Goal: Task Accomplishment & Management: Use online tool/utility

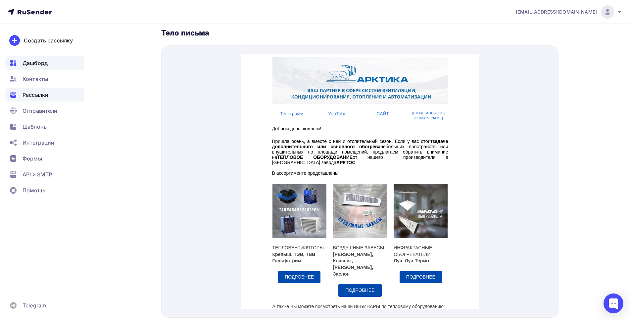
click at [46, 62] on span "Дашборд" at bounding box center [35, 63] width 25 height 8
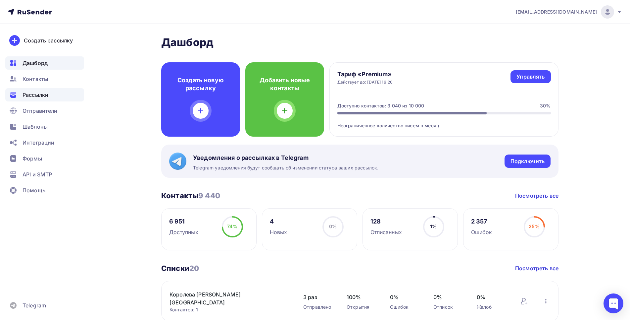
click at [46, 92] on span "Рассылки" at bounding box center [36, 95] width 26 height 8
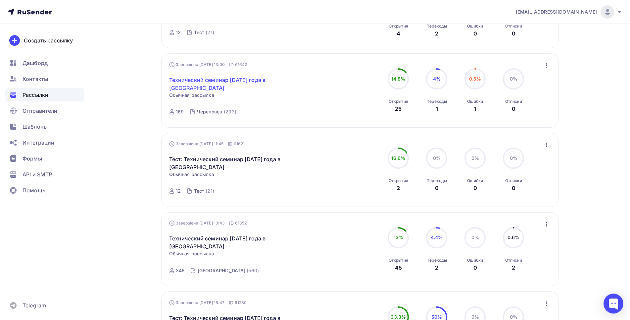
scroll to position [169, 0]
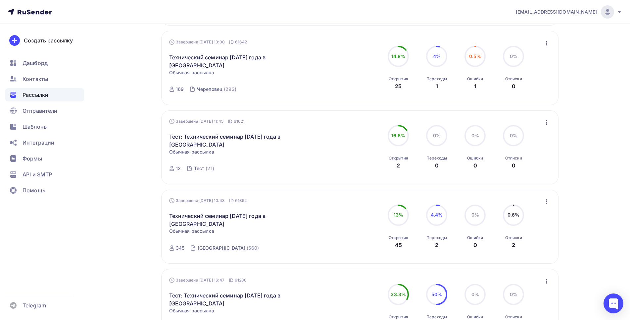
click at [546, 202] on icon "button" at bounding box center [547, 201] width 8 height 8
click at [511, 247] on div "Копировать в новую" at bounding box center [517, 245] width 68 height 8
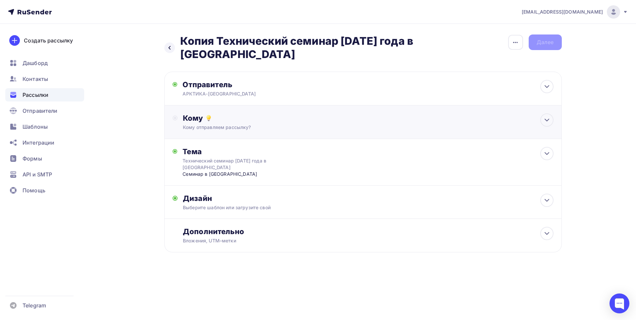
drag, startPoint x: 542, startPoint y: 106, endPoint x: 522, endPoint y: 110, distance: 20.1
click at [542, 113] on div at bounding box center [546, 119] width 13 height 13
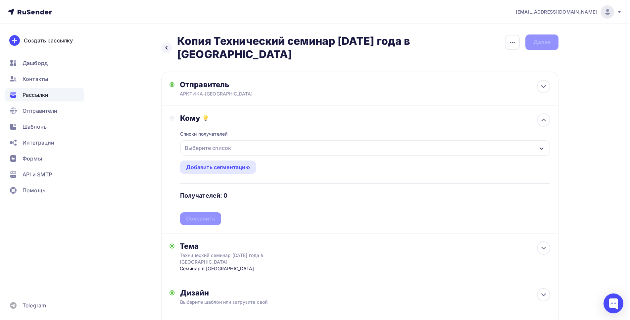
click at [211, 142] on div "Выберите список" at bounding box center [208, 148] width 52 height 12
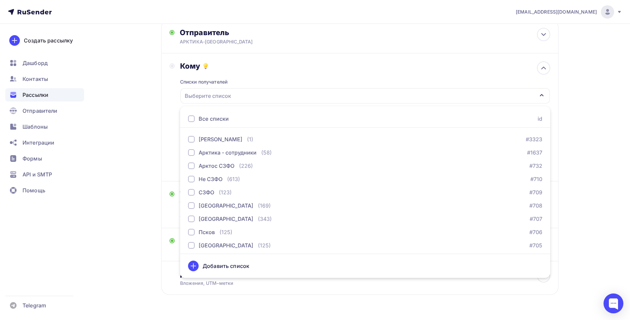
scroll to position [32, 0]
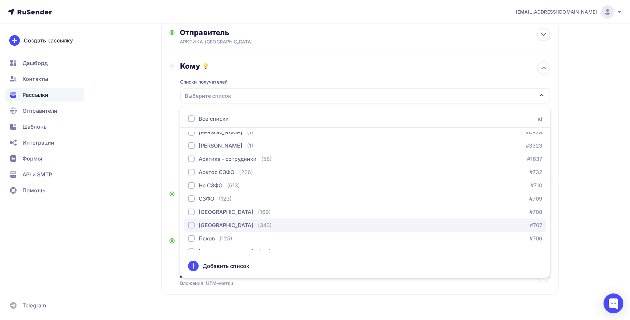
click at [191, 222] on div "button" at bounding box center [191, 225] width 7 height 7
click at [173, 154] on div "Кому Списки получателей [GEOGRAPHIC_DATA] Все списки id Королева [PERSON_NAME] …" at bounding box center [360, 117] width 381 height 112
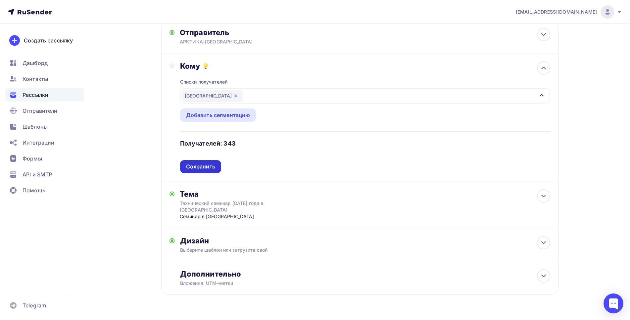
click at [205, 163] on div "Сохранить" at bounding box center [200, 167] width 29 height 8
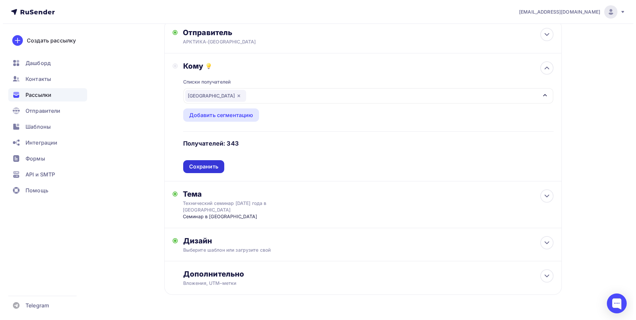
scroll to position [0, 0]
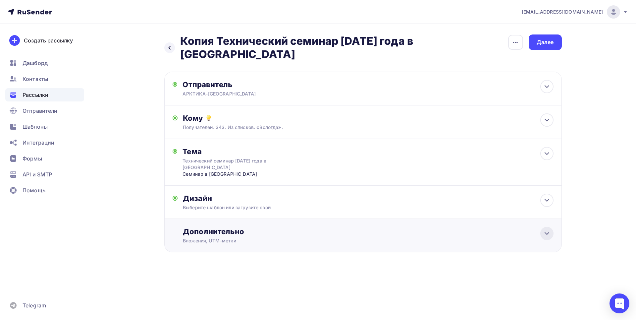
click at [547, 232] on icon at bounding box center [547, 233] width 4 height 2
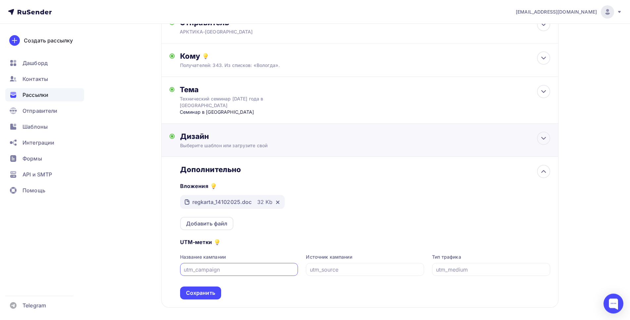
scroll to position [75, 0]
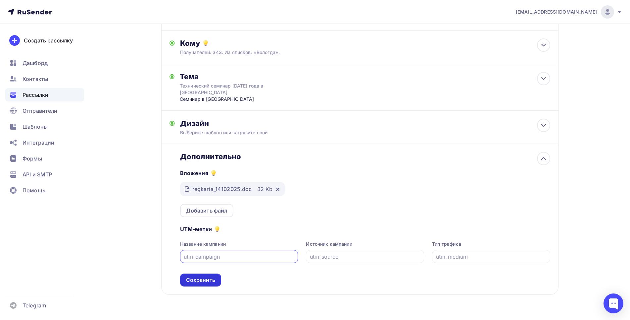
click at [199, 276] on div "Сохранить" at bounding box center [200, 280] width 29 height 8
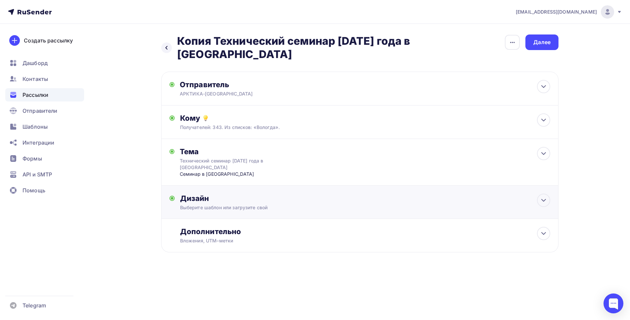
scroll to position [0, 0]
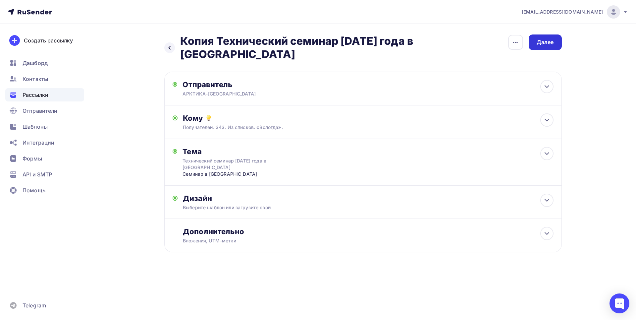
click at [546, 42] on div "Далее" at bounding box center [545, 42] width 17 height 8
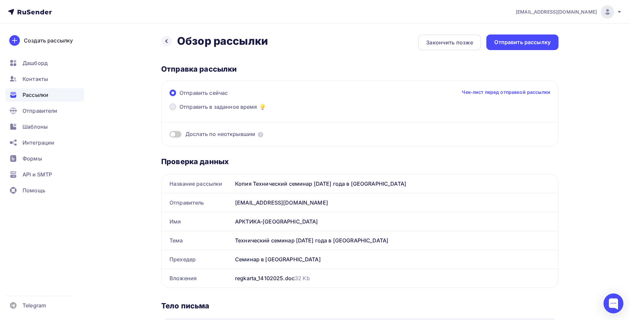
click at [172, 106] on span at bounding box center [173, 106] width 7 height 7
click at [179, 111] on input "Отправить в заданное время" at bounding box center [179, 111] width 0 height 0
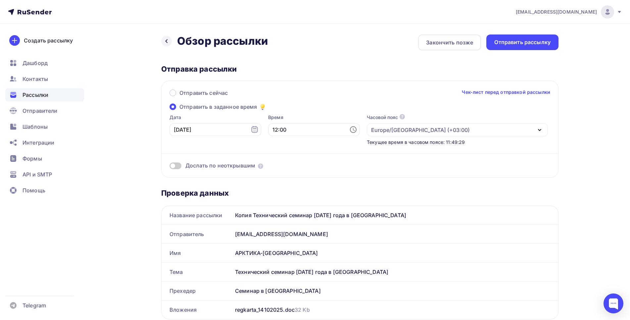
click at [349, 129] on icon at bounding box center [353, 130] width 8 height 8
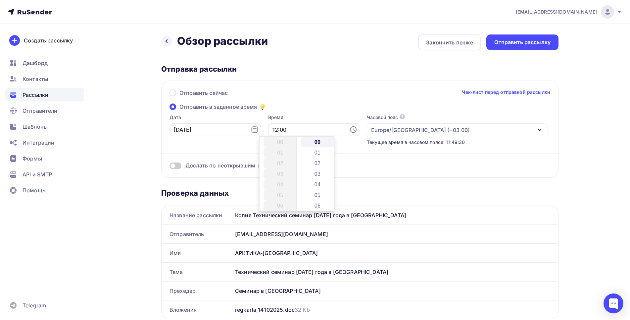
scroll to position [127, 0]
click at [316, 175] on li "30" at bounding box center [318, 173] width 35 height 11
type input "12:30"
click at [295, 131] on input "12:30" at bounding box center [314, 129] width 92 height 13
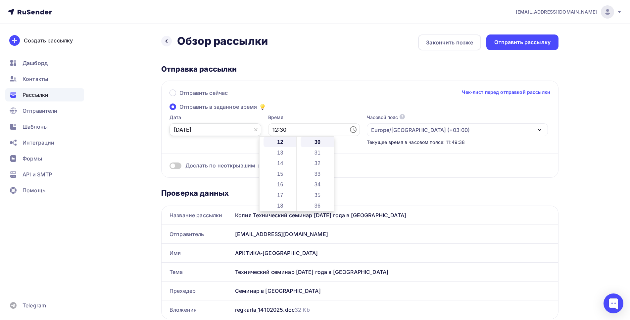
click at [214, 131] on input "[DATE]" at bounding box center [216, 129] width 92 height 13
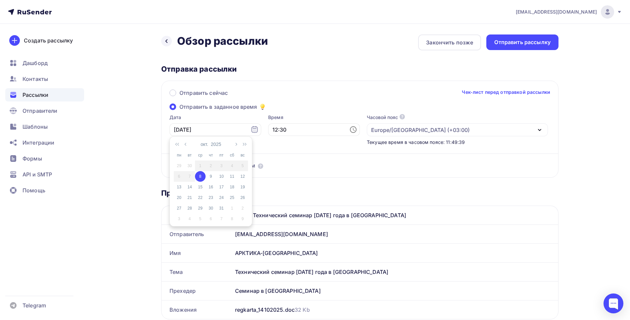
click at [201, 176] on div "8" at bounding box center [200, 176] width 11 height 6
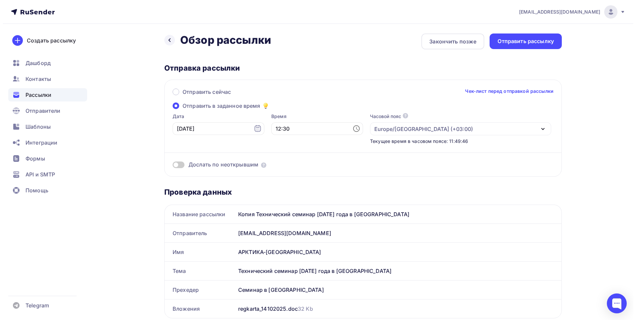
scroll to position [0, 0]
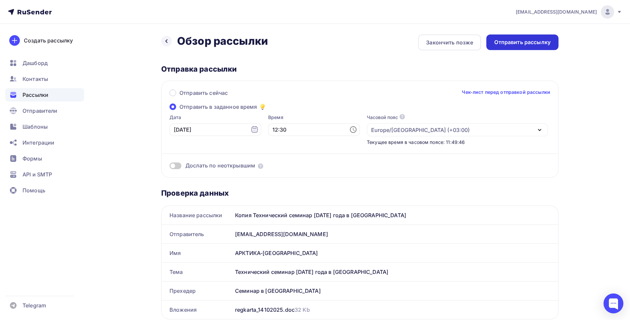
click at [533, 41] on div "Отправить рассылку" at bounding box center [522, 42] width 56 height 8
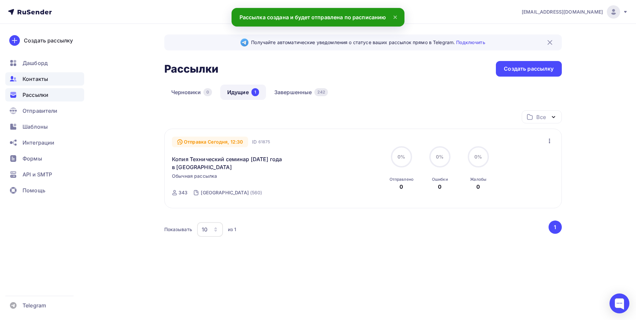
click at [26, 78] on span "Контакты" at bounding box center [36, 79] width 26 height 8
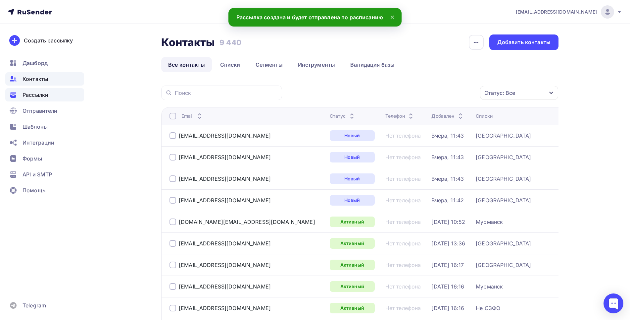
click at [37, 93] on span "Рассылки" at bounding box center [36, 95] width 26 height 8
